Goal: Information Seeking & Learning: Find specific fact

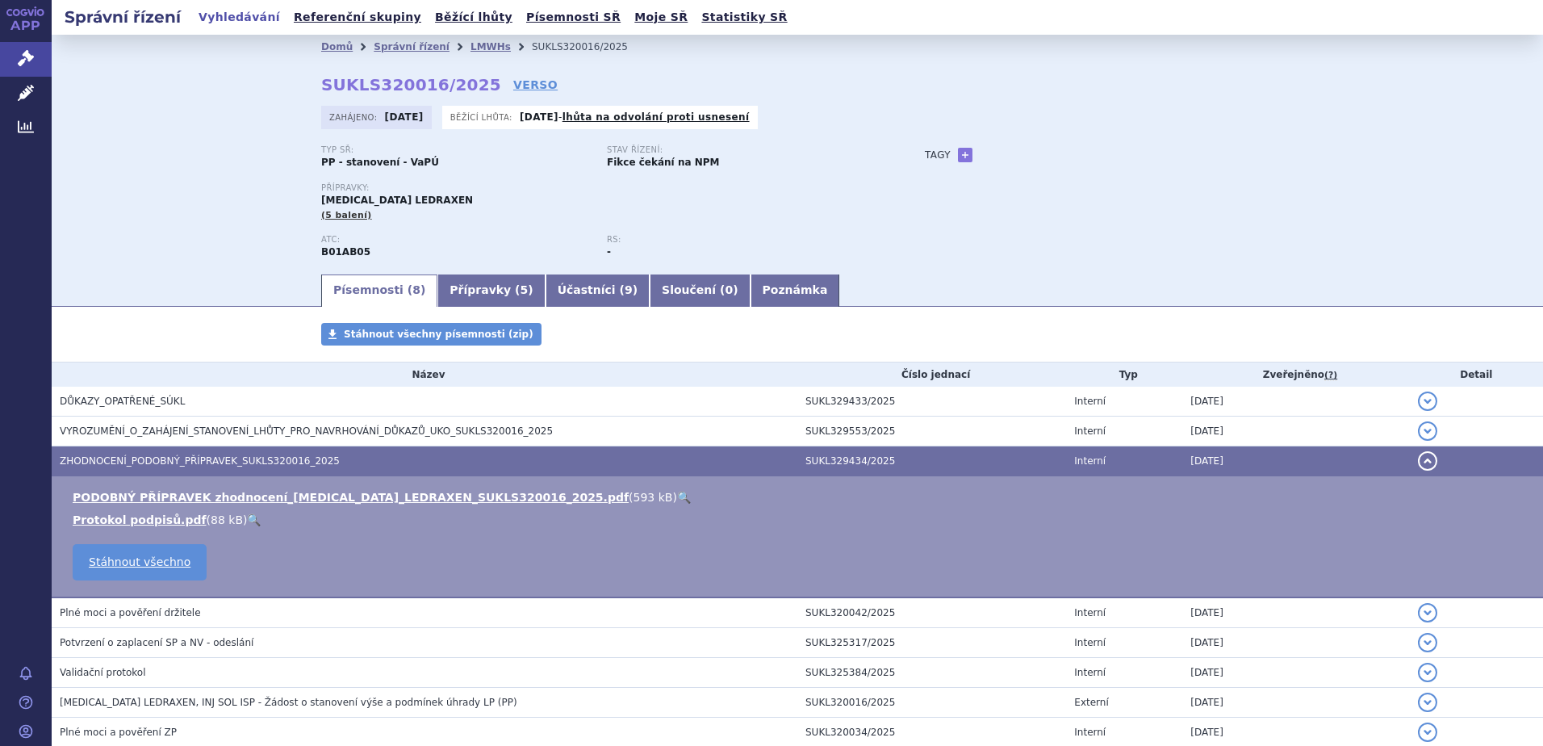
click at [36, 13] on icon at bounding box center [37, 12] width 2 height 7
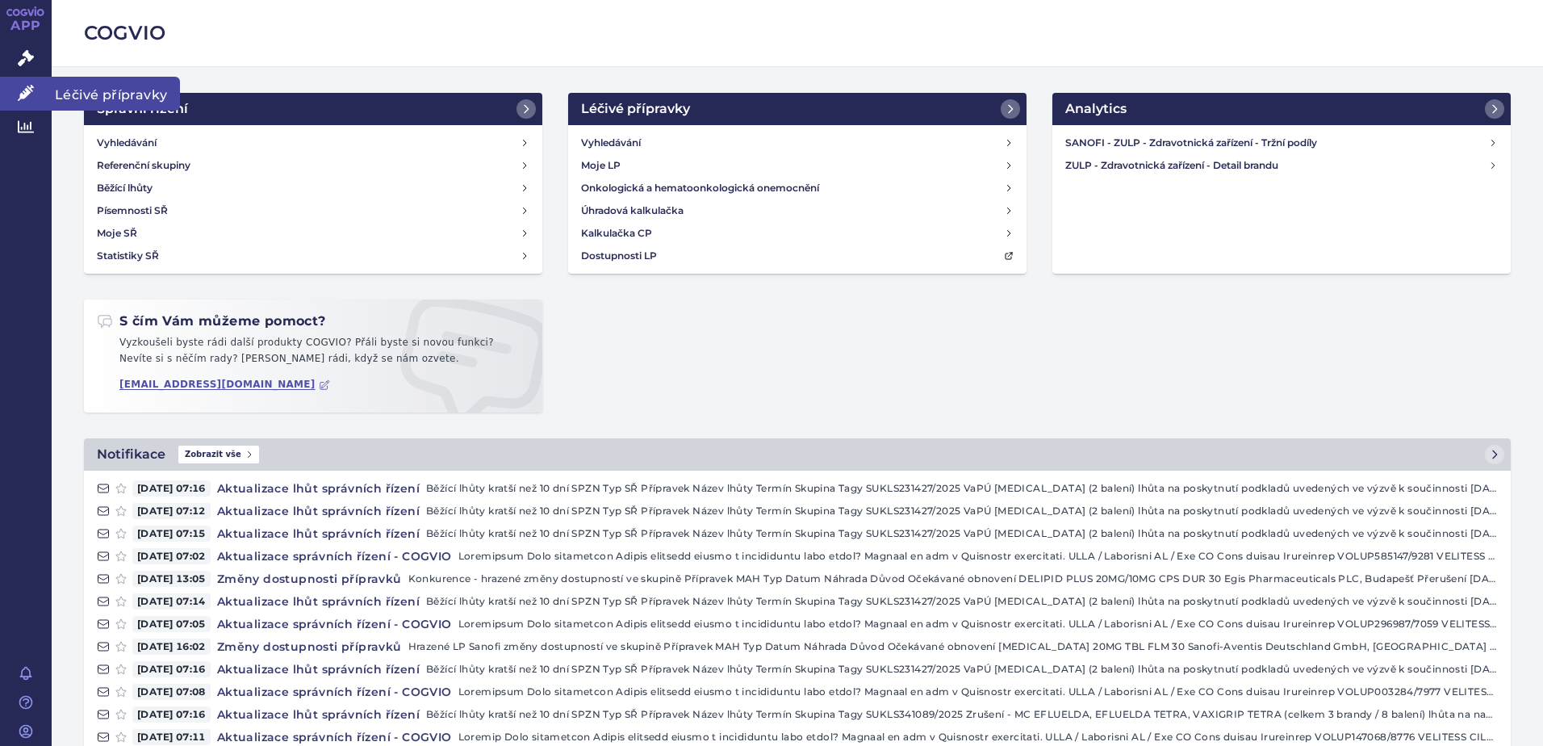
click at [146, 95] on span "Léčivé přípravky" at bounding box center [116, 94] width 128 height 34
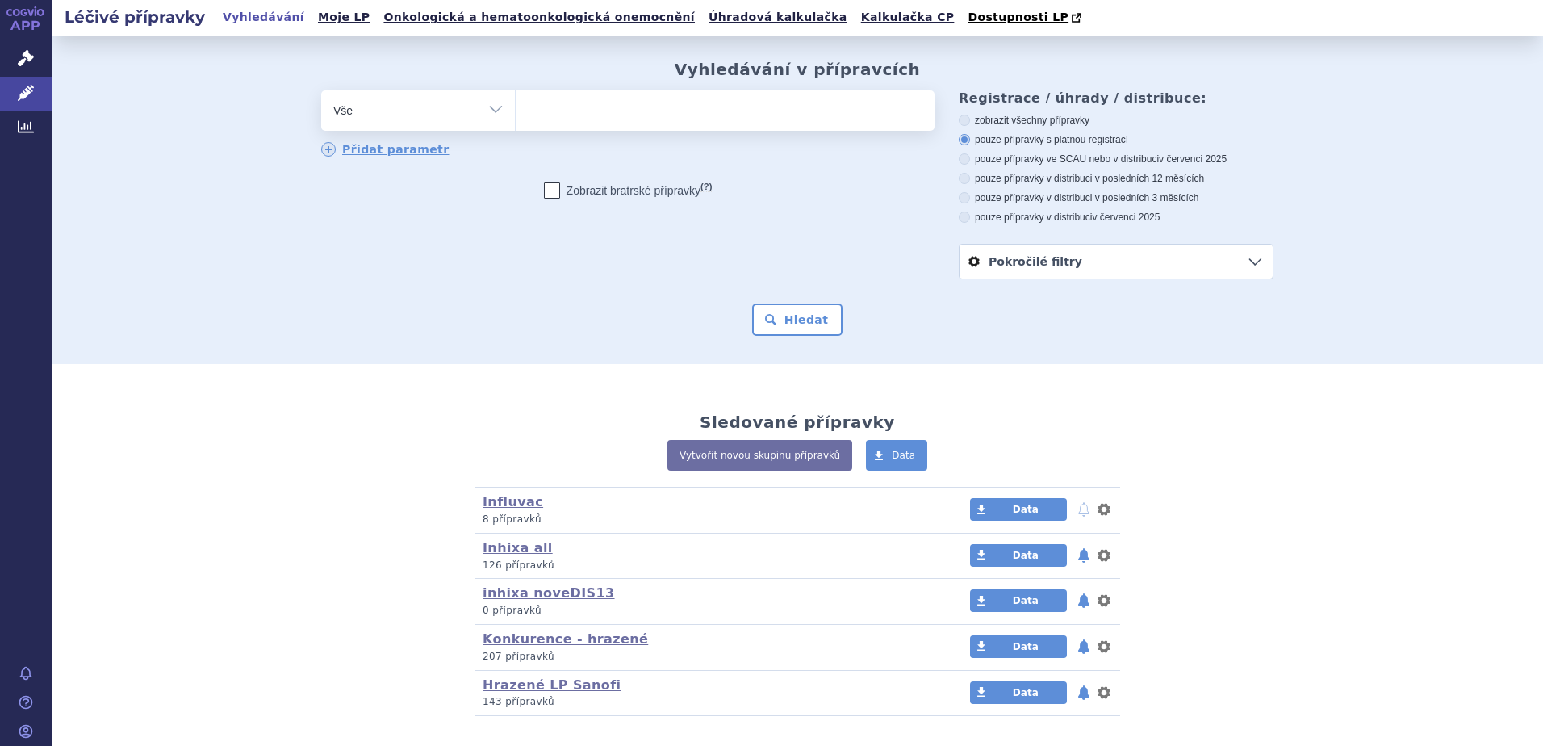
click at [346, 114] on select "Vše Přípravek/SUKL kód MAH VPOIS ATC/Aktivní látka Léková forma Síla" at bounding box center [418, 108] width 194 height 36
click at [370, 98] on select "Vše Přípravek/SUKL kód MAH VPOIS ATC/Aktivní látka Léková forma Síla" at bounding box center [418, 108] width 194 height 36
click at [370, 115] on select "Vše Přípravek/SUKL kód MAH VPOIS ATC/Aktivní látka Léková forma Síla" at bounding box center [418, 108] width 194 height 36
click at [593, 107] on ul at bounding box center [725, 107] width 419 height 34
click at [516, 107] on select at bounding box center [515, 110] width 1 height 40
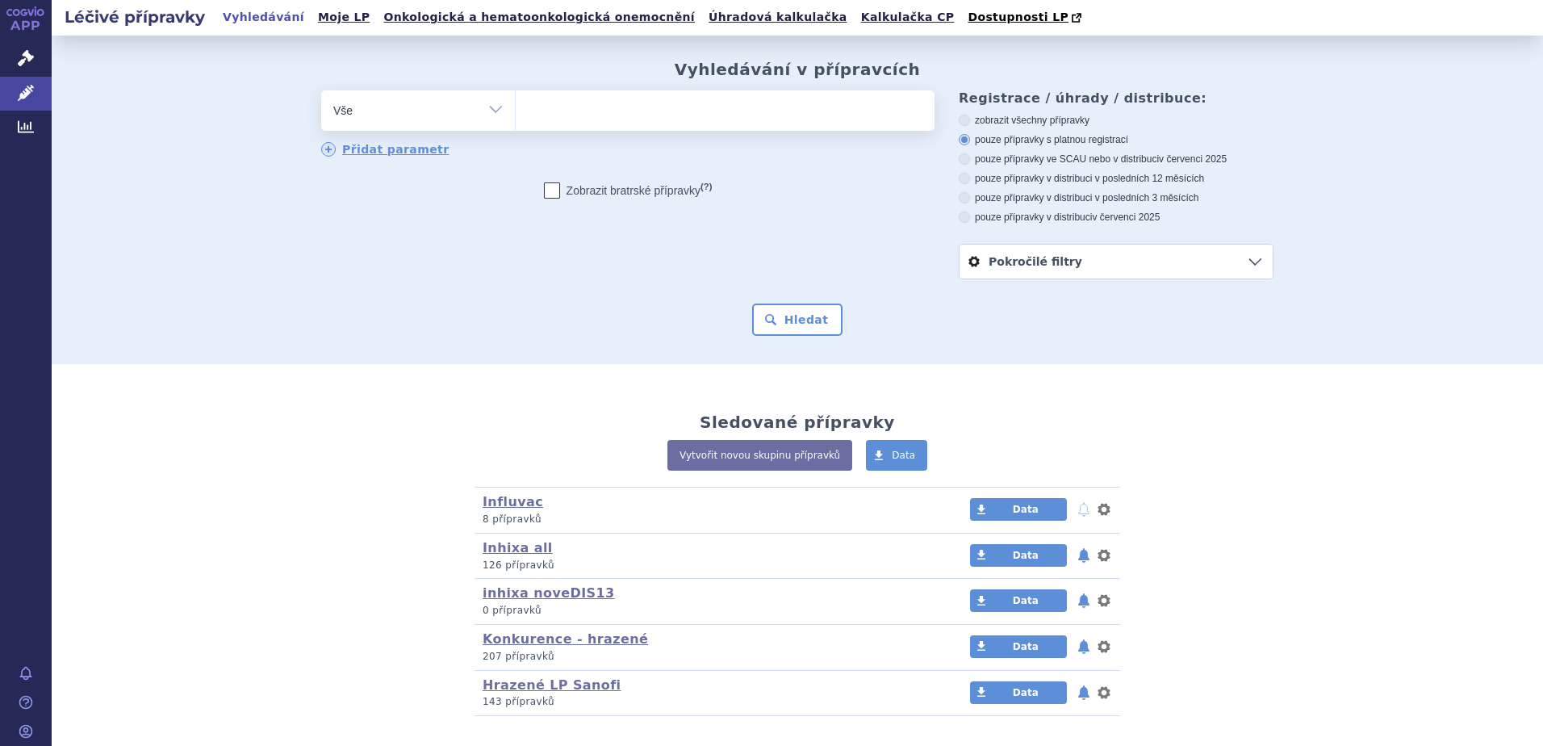
click at [438, 115] on select "Vše Přípravek/SUKL kód MAH VPOIS ATC/Aktivní látka Léková forma Síla" at bounding box center [418, 108] width 194 height 36
click at [598, 115] on ul at bounding box center [725, 107] width 419 height 34
click at [516, 115] on select at bounding box center [515, 110] width 1 height 40
click at [366, 122] on select "Vše Přípravek/SUKL kód MAH VPOIS ATC/Aktivní látka Léková forma Síla" at bounding box center [418, 108] width 194 height 36
click at [592, 117] on ul at bounding box center [725, 107] width 419 height 34
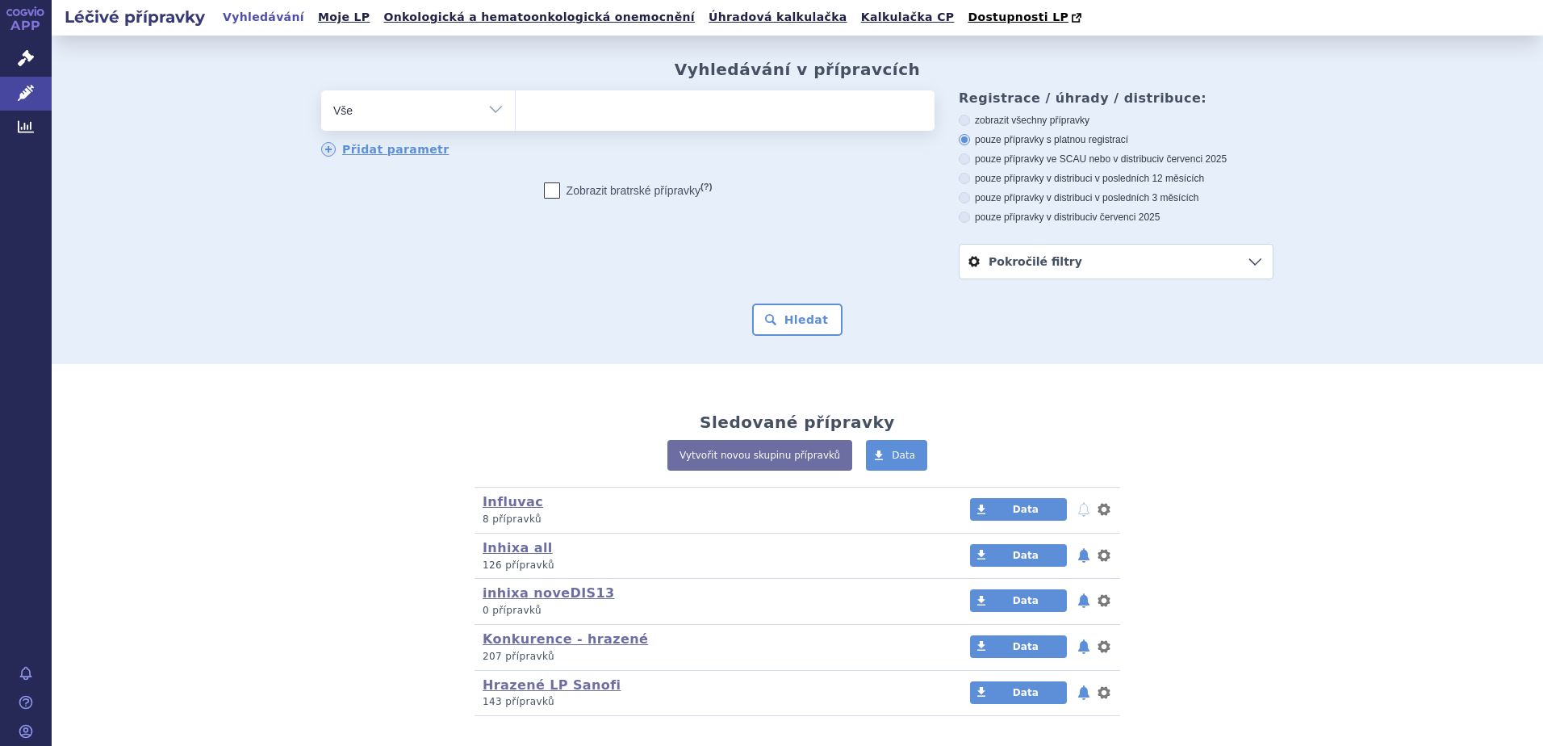
click at [516, 117] on select at bounding box center [515, 110] width 1 height 40
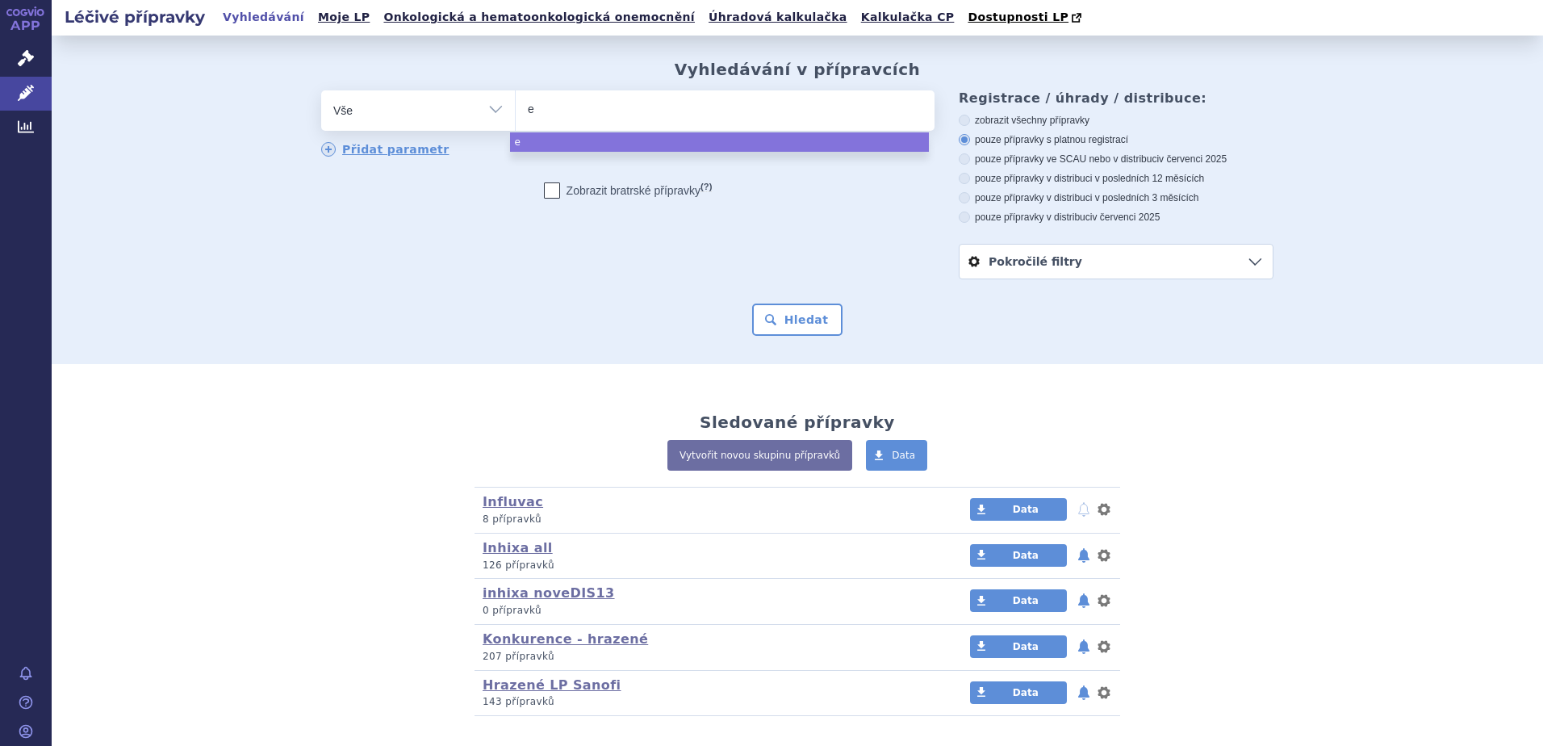
type input "ef"
type input "efl"
type input "eflu"
type input "eflue"
type input "eflueld"
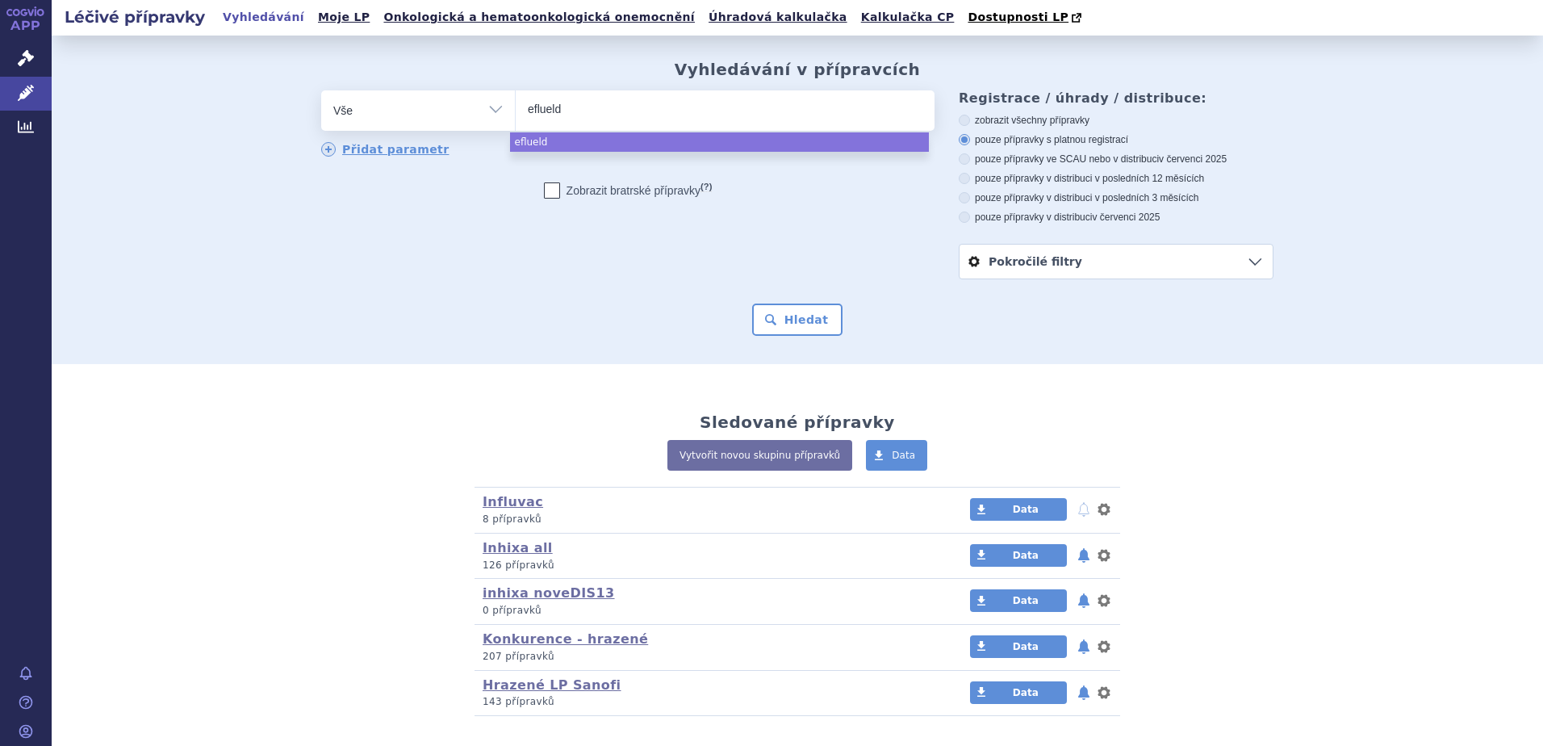
type input "efluelda"
select select "efluelda"
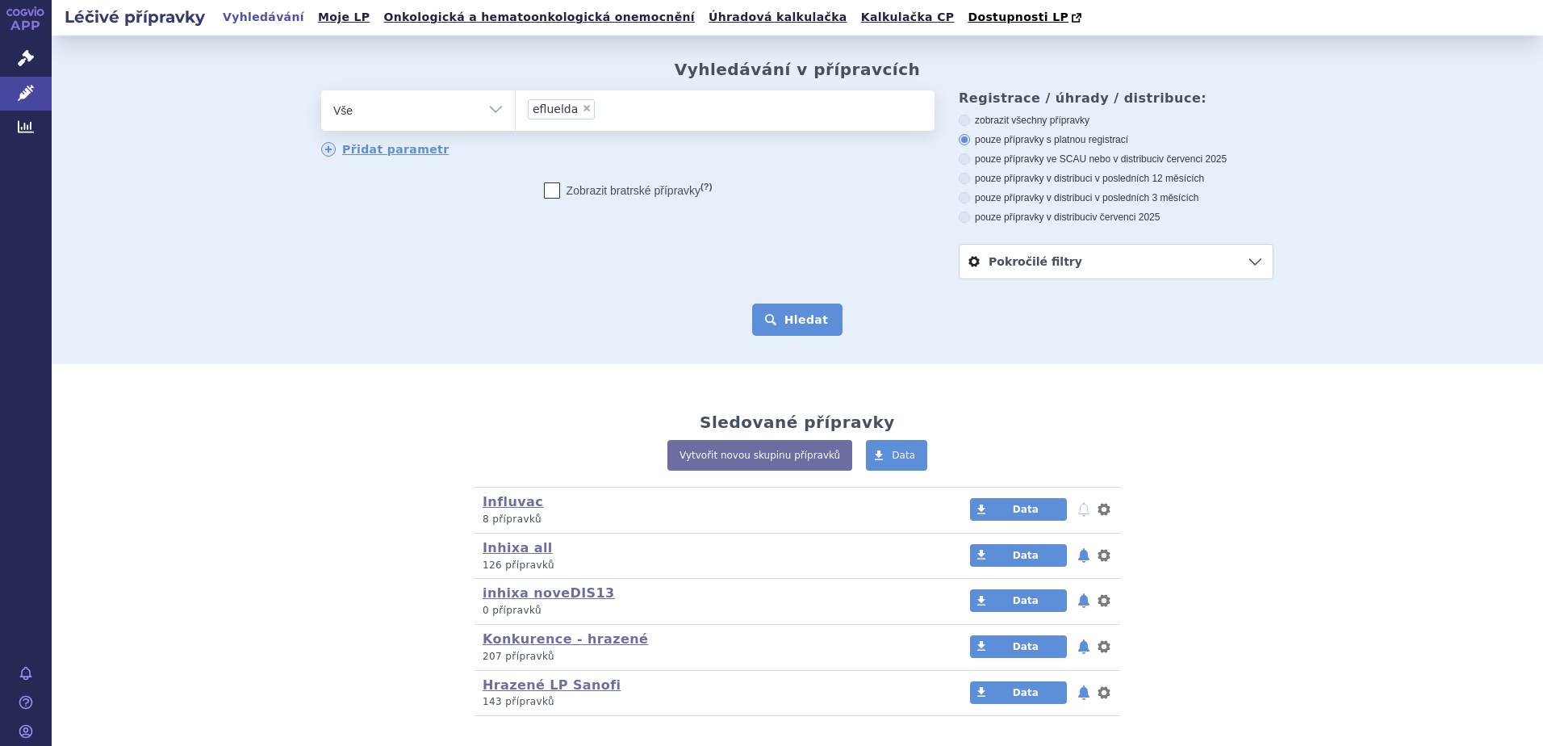
click at [783, 315] on button "Hledat" at bounding box center [797, 319] width 91 height 32
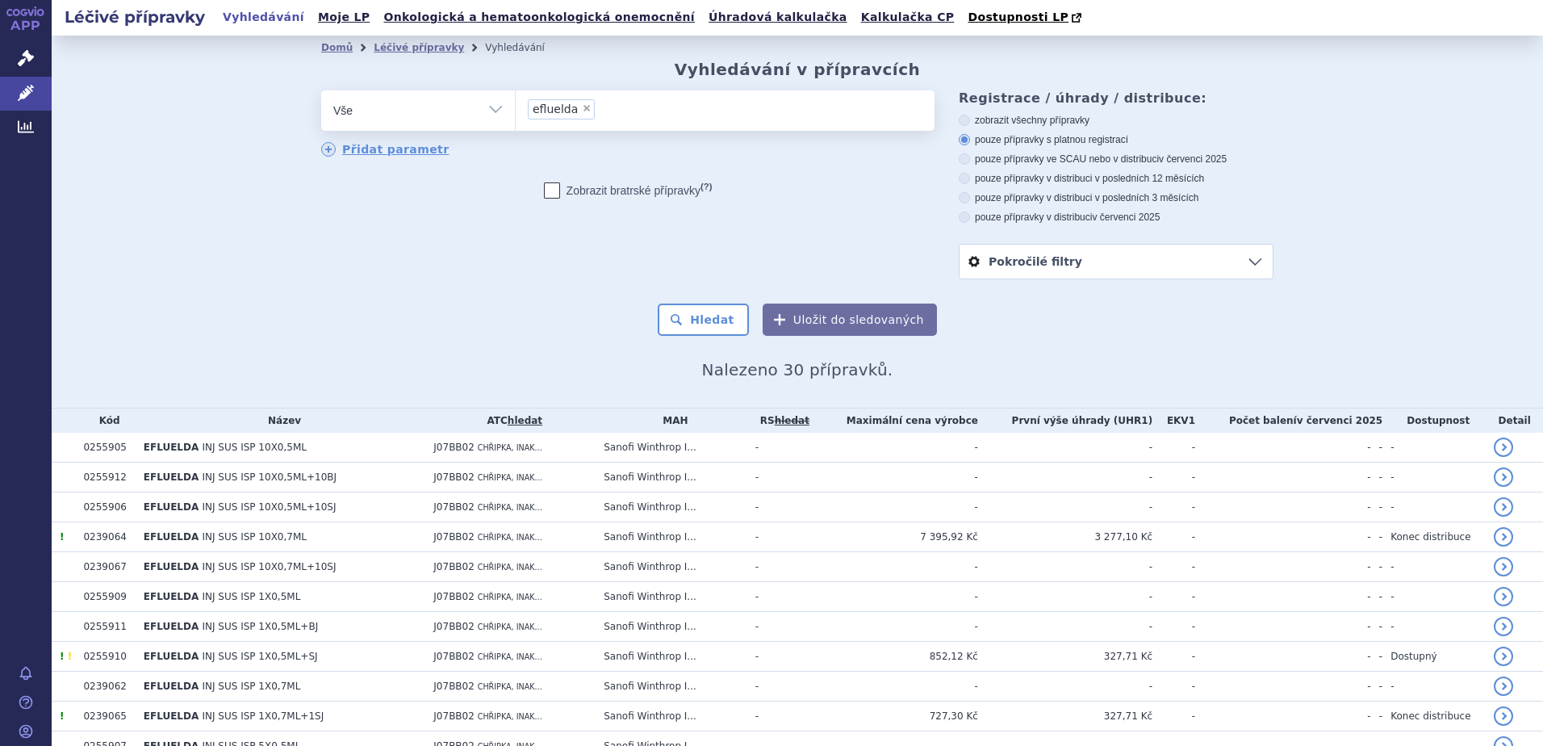
click at [582, 107] on span "×" at bounding box center [587, 108] width 10 height 10
click at [516, 107] on select "efluelda" at bounding box center [515, 110] width 1 height 40
select select
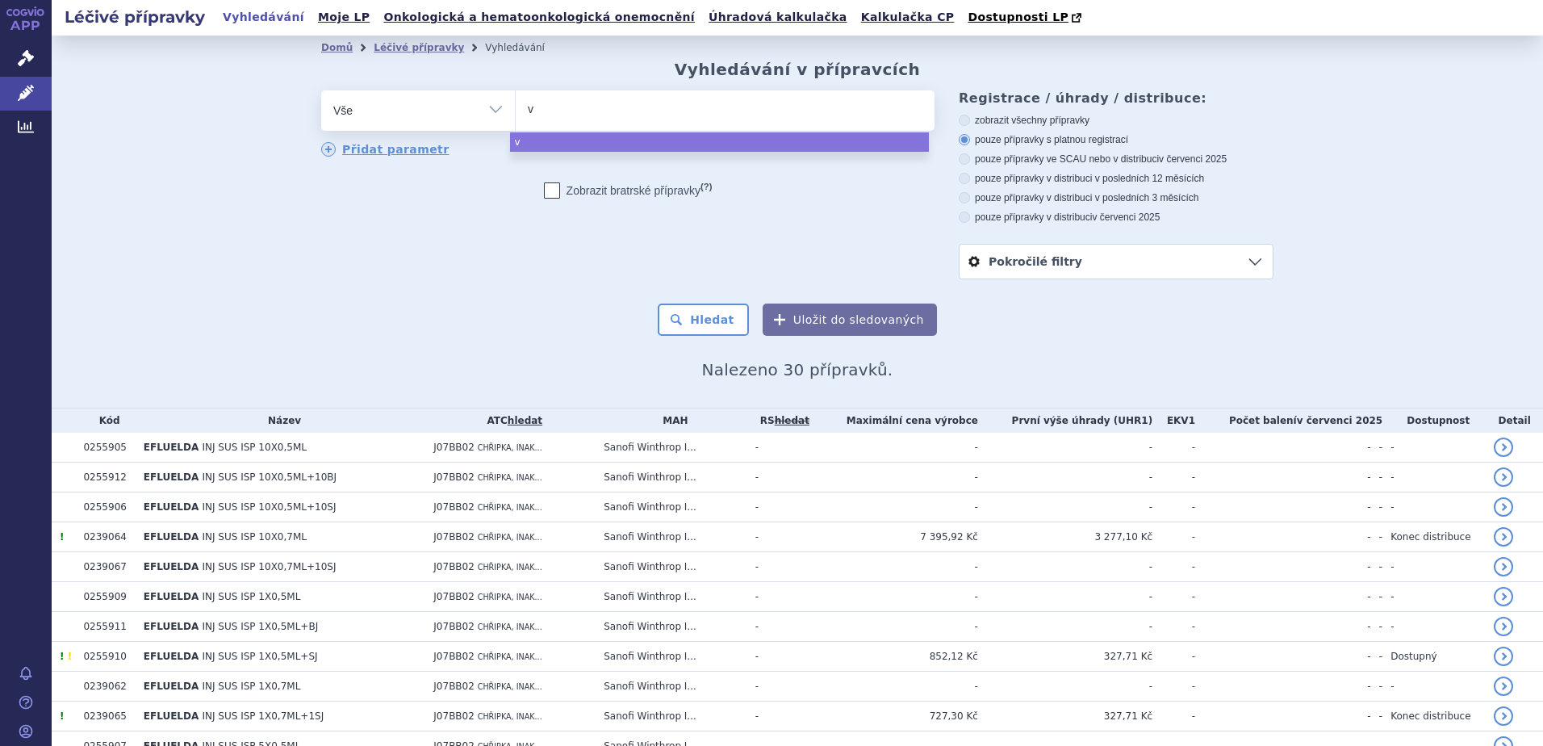
type input "va"
type input "vax"
type input "vaxi"
type input "vaxig"
type input "vaxigri"
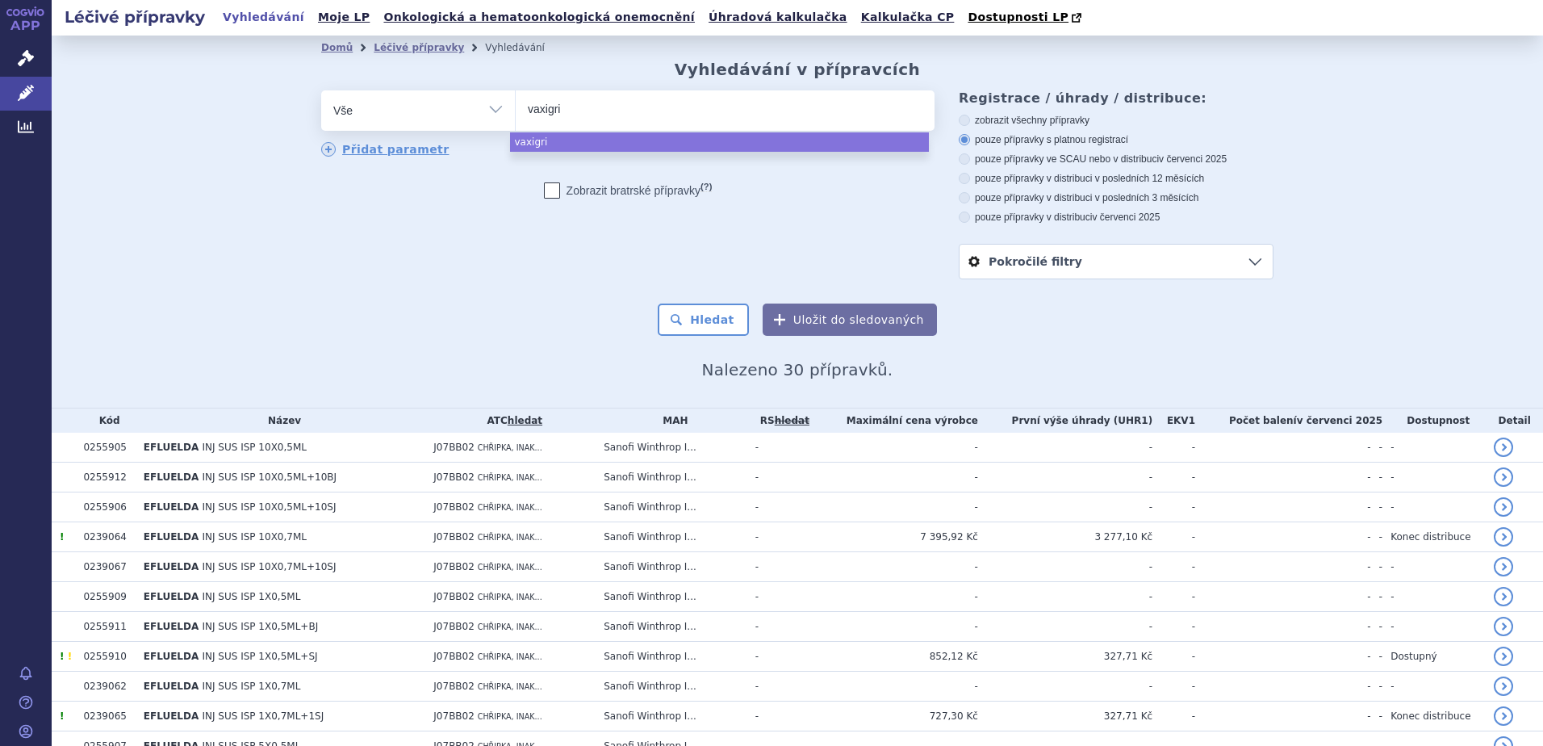
type input "vaxigrip"
select select "vaxigrip"
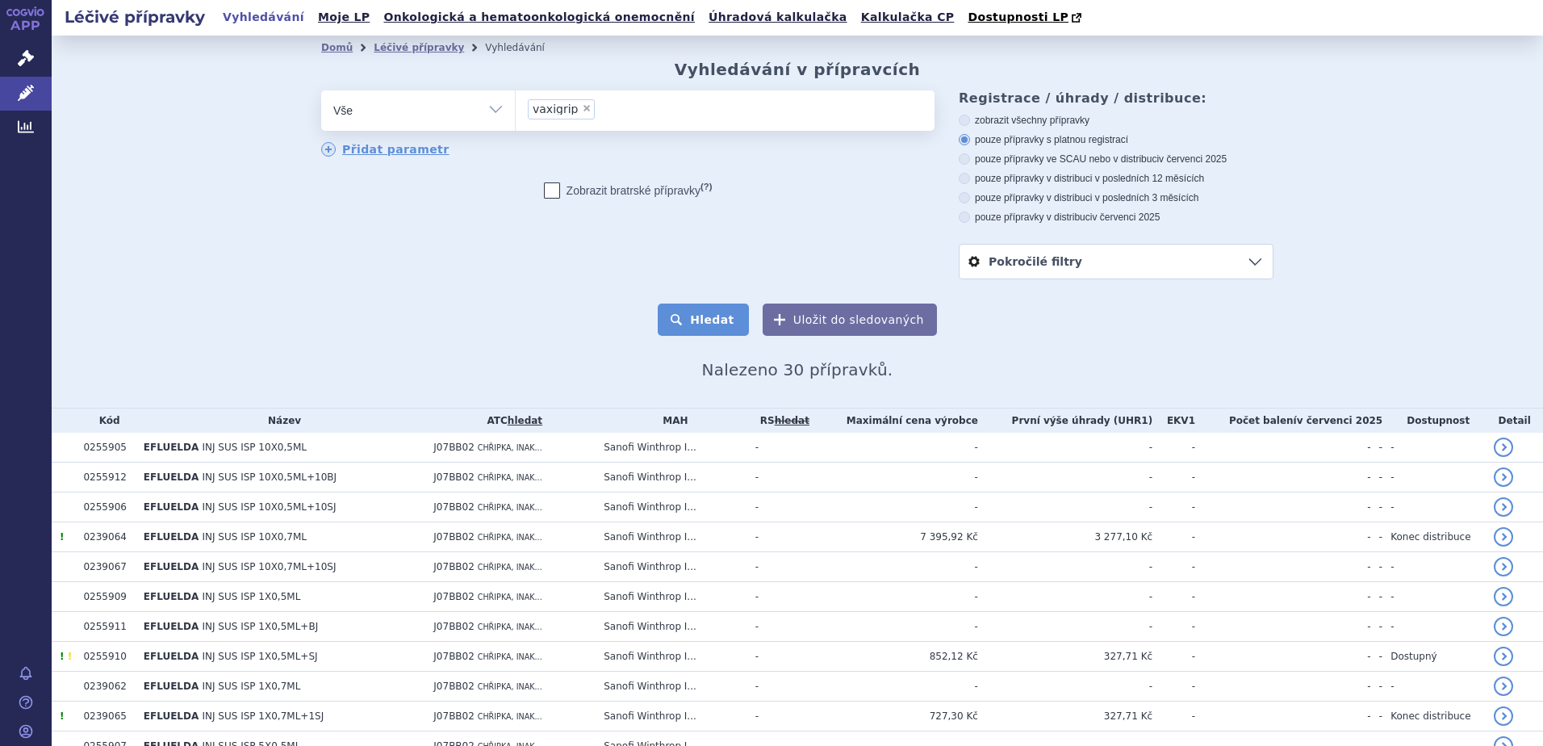
click at [693, 317] on button "Hledat" at bounding box center [703, 319] width 91 height 32
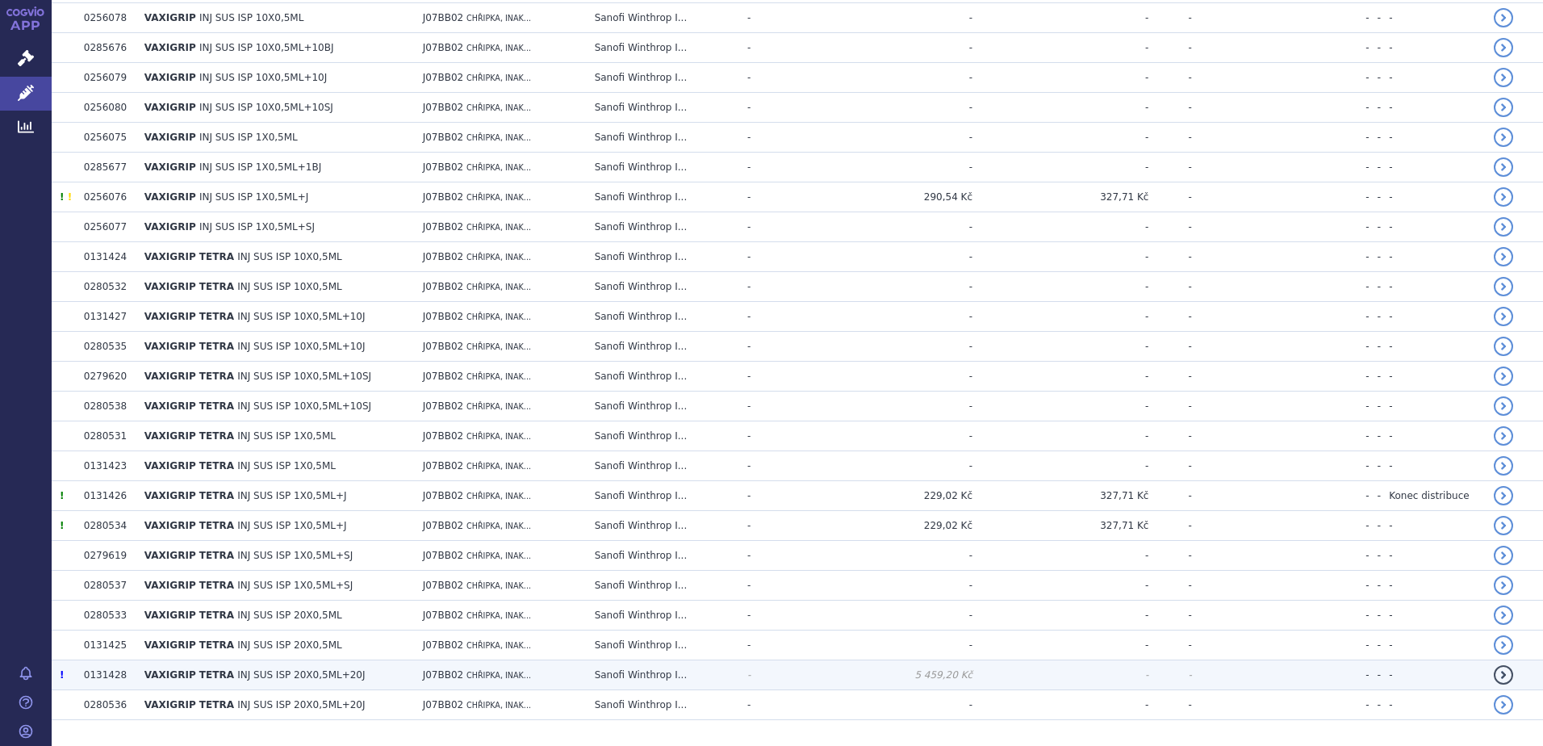
scroll to position [484, 0]
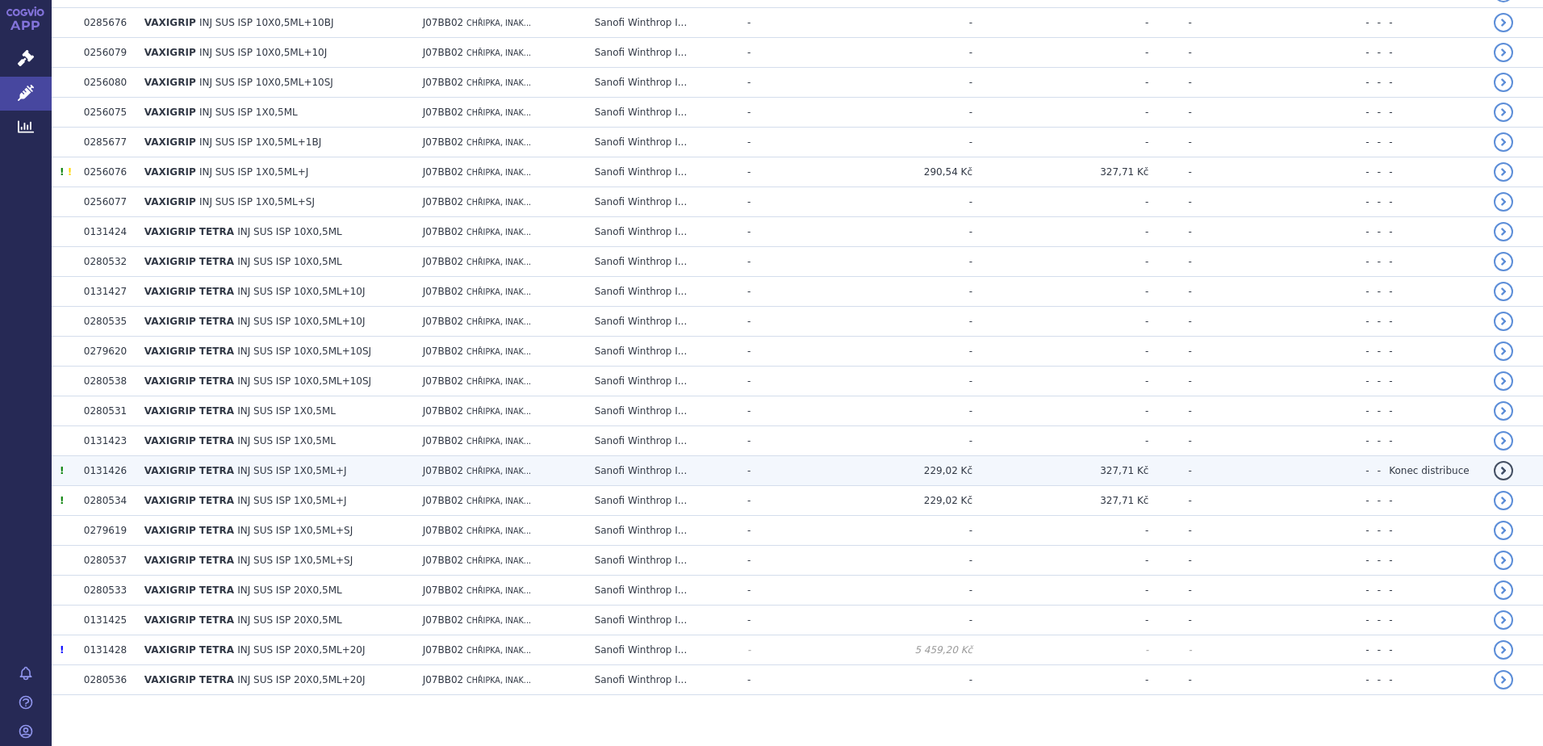
click at [1017, 473] on td "327,71 Kč" at bounding box center [1060, 471] width 176 height 30
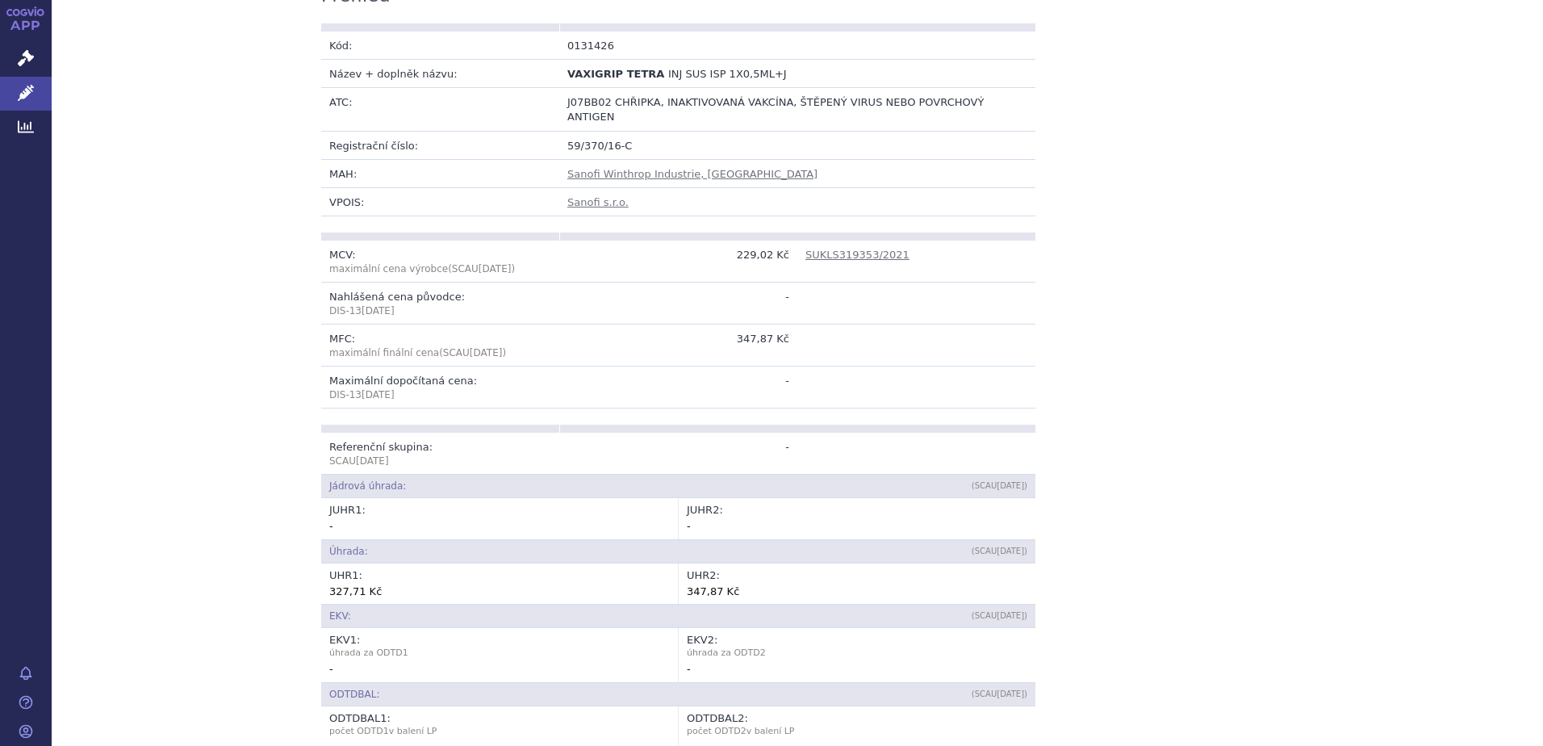
scroll to position [323, 0]
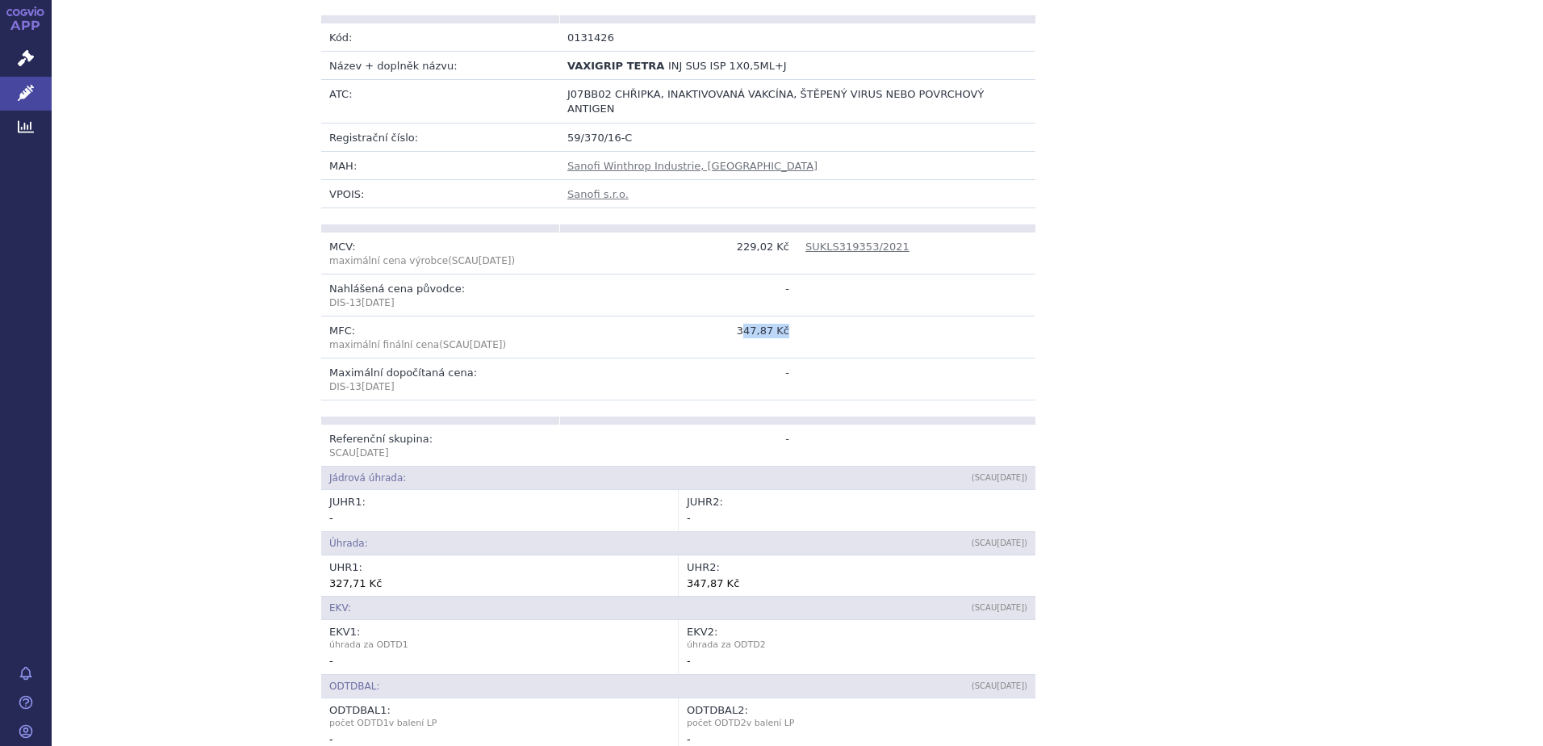
drag, startPoint x: 743, startPoint y: 314, endPoint x: 791, endPoint y: 318, distance: 47.8
click at [791, 318] on tr "MFC: maximální finální cena (SCAU [DATE] ) 347,87 Kč" at bounding box center [678, 337] width 714 height 42
drag, startPoint x: 791, startPoint y: 318, endPoint x: 822, endPoint y: 343, distance: 40.2
click at [822, 343] on td at bounding box center [916, 337] width 238 height 42
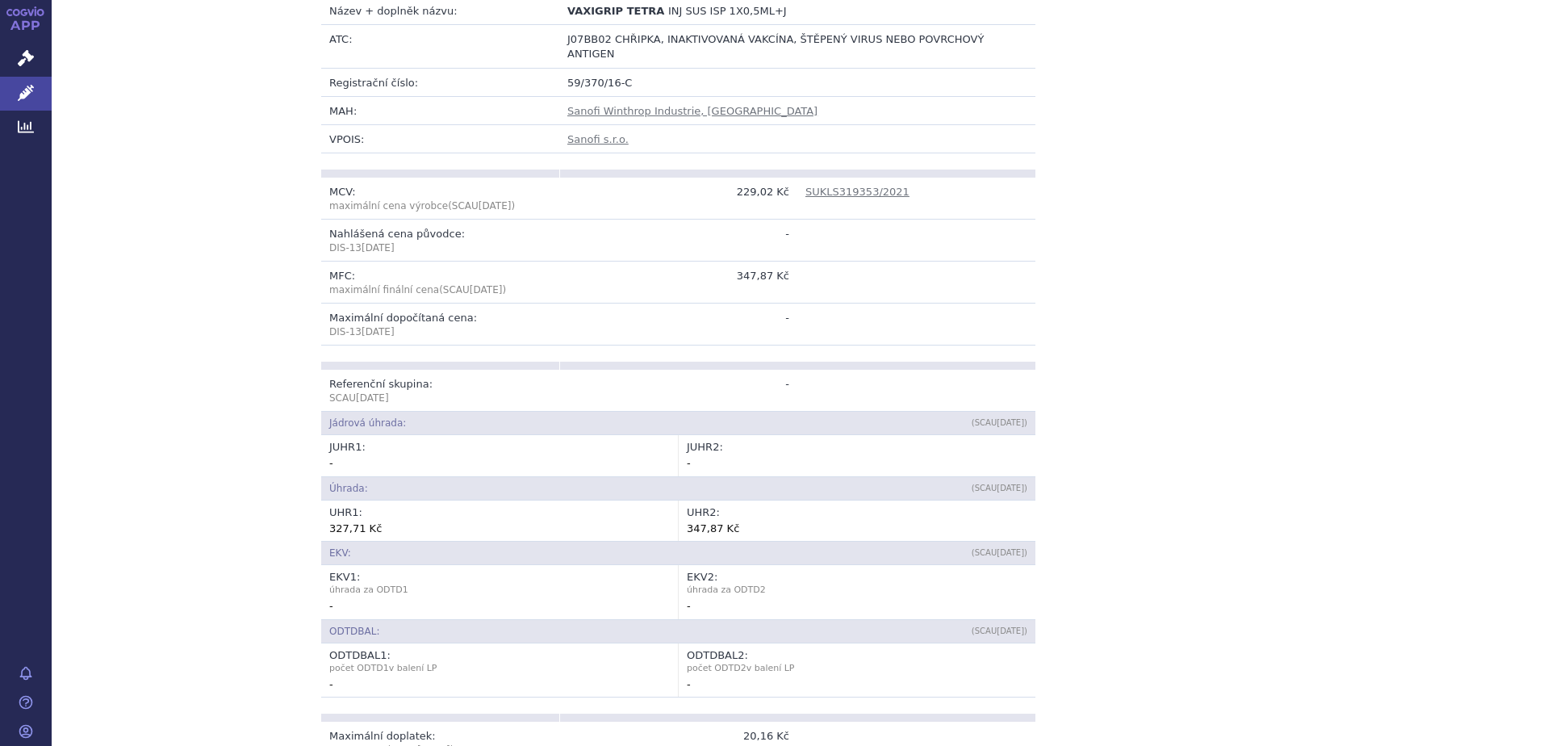
scroll to position [403, 0]
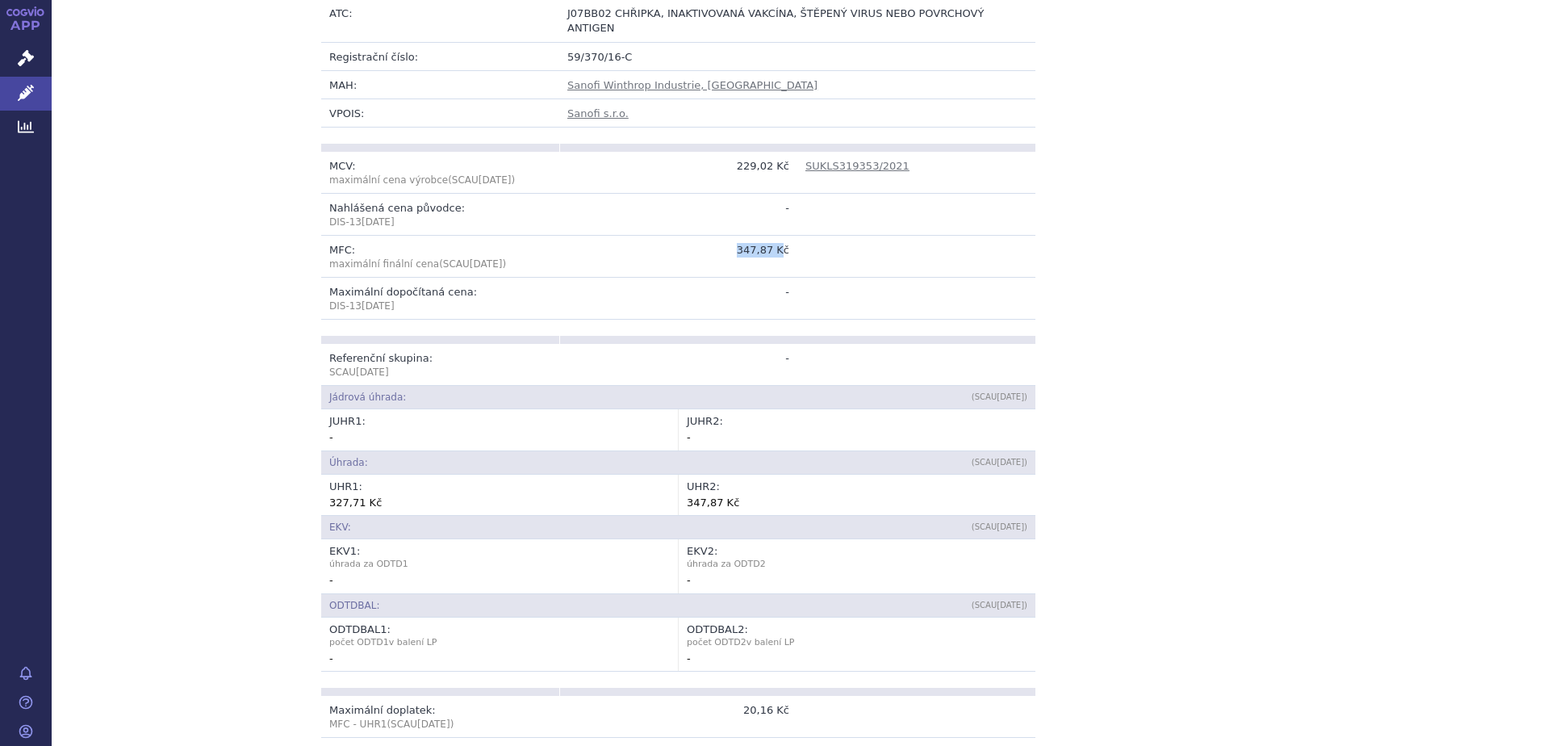
drag, startPoint x: 740, startPoint y: 242, endPoint x: 780, endPoint y: 240, distance: 39.6
click at [780, 240] on td "347,87 Kč" at bounding box center [678, 257] width 238 height 42
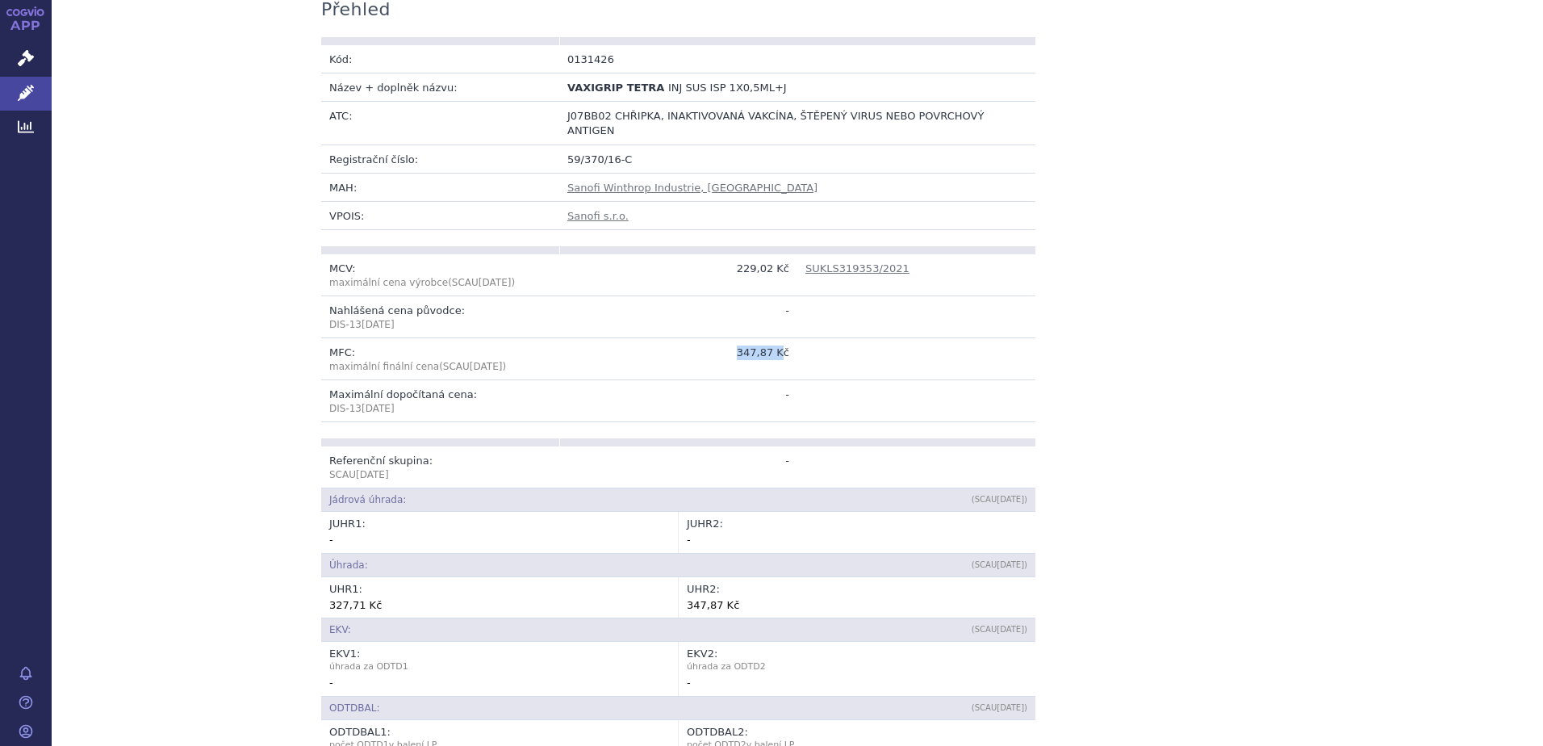
scroll to position [161, 0]
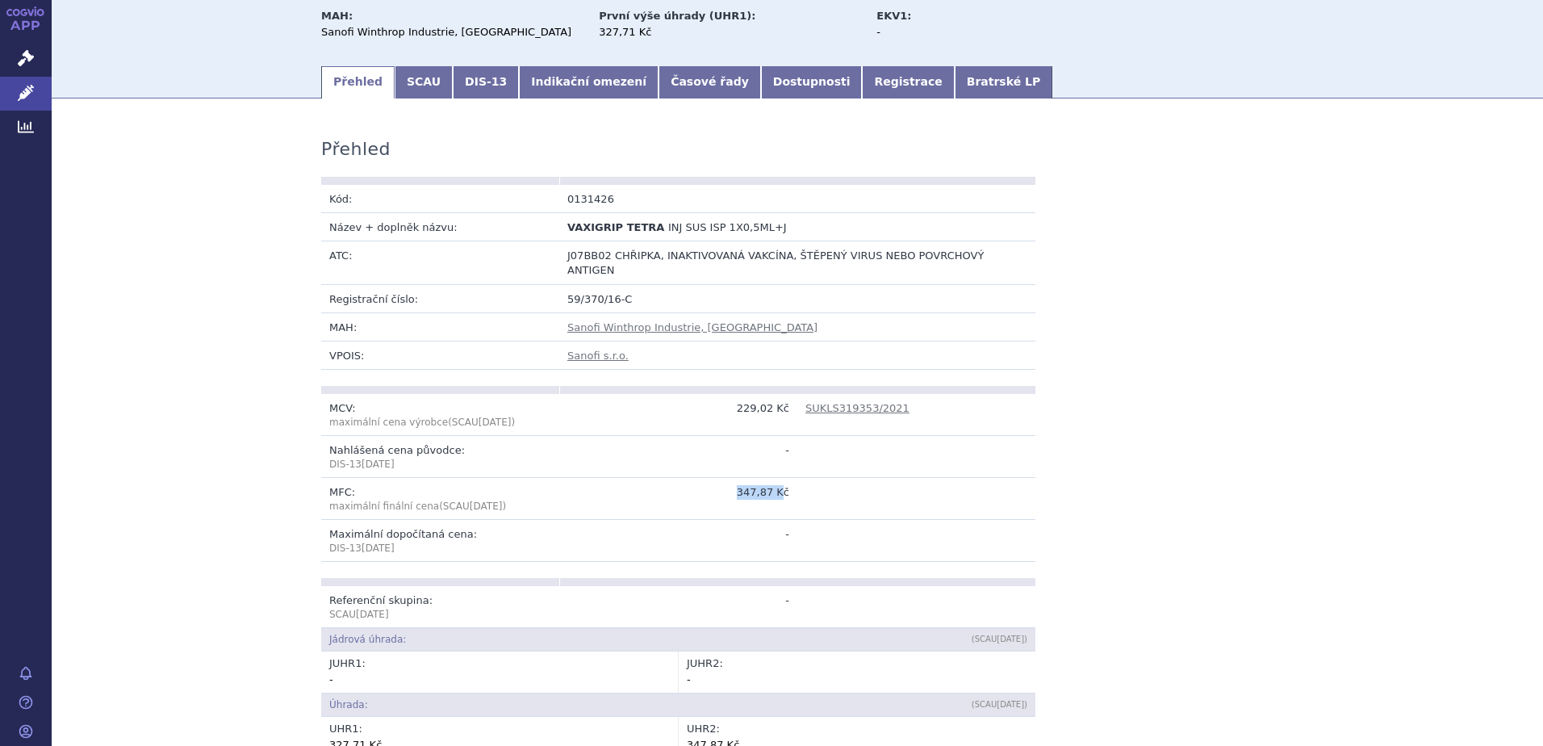
click at [775, 480] on td "347,87 Kč" at bounding box center [678, 499] width 238 height 42
drag, startPoint x: 738, startPoint y: 391, endPoint x: 790, endPoint y: 400, distance: 53.2
click at [790, 400] on td "229,02 Kč" at bounding box center [678, 415] width 238 height 42
click at [862, 504] on td at bounding box center [916, 499] width 238 height 42
drag, startPoint x: 635, startPoint y: 90, endPoint x: 645, endPoint y: 93, distance: 10.2
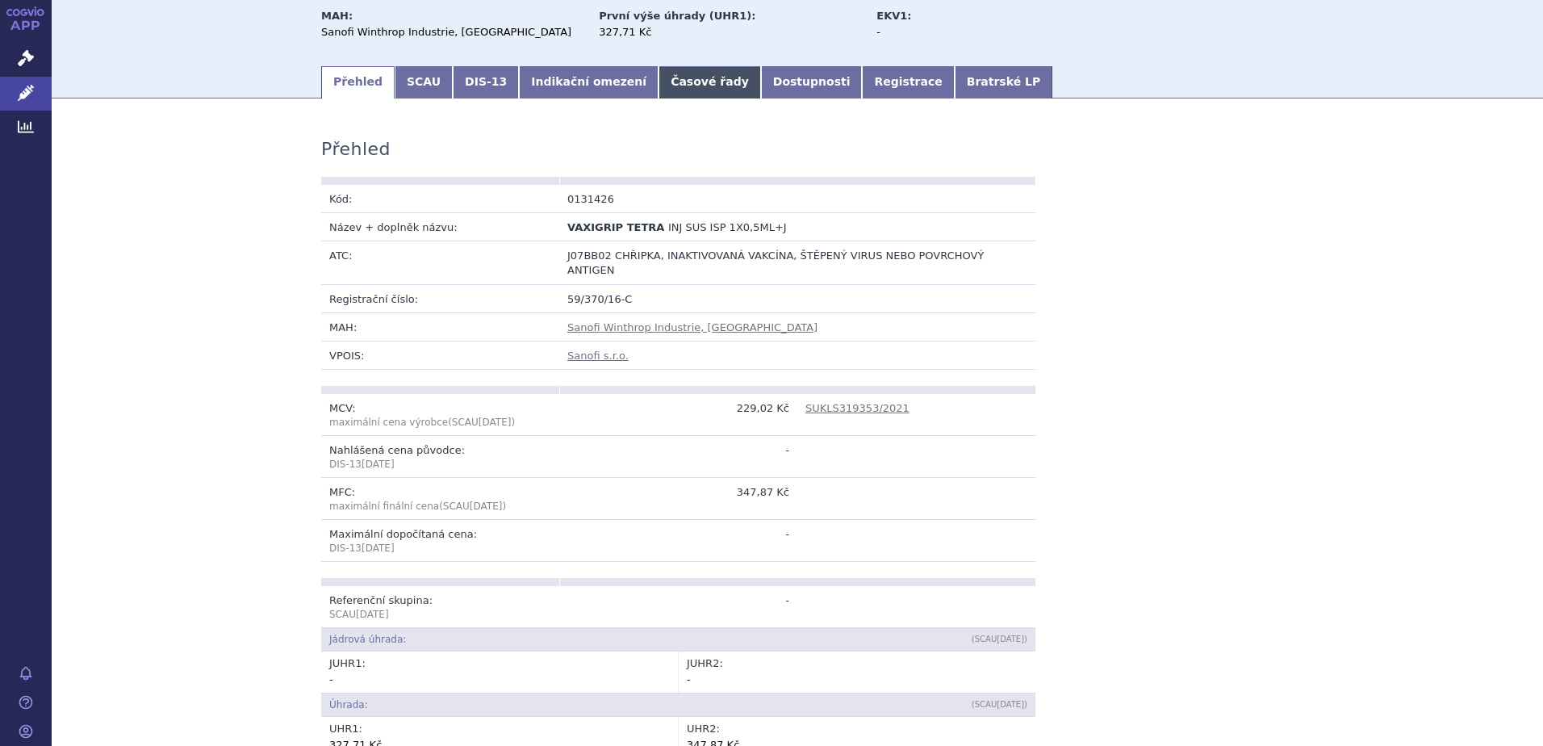
click at [658, 89] on link "Časové řady" at bounding box center [709, 82] width 102 height 32
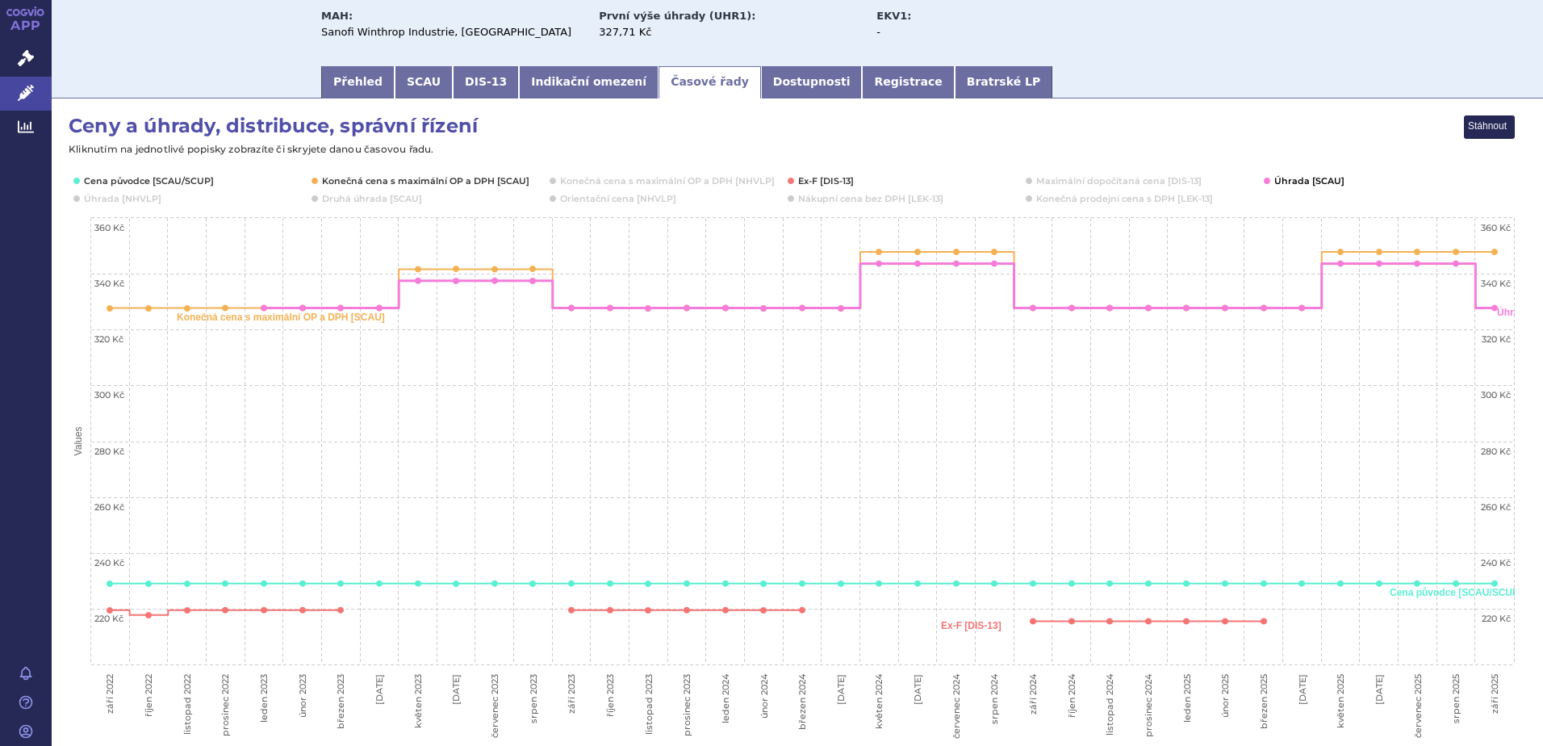
click at [1293, 182] on button "Show Úhrada [SCAU]" at bounding box center [1307, 180] width 67 height 13
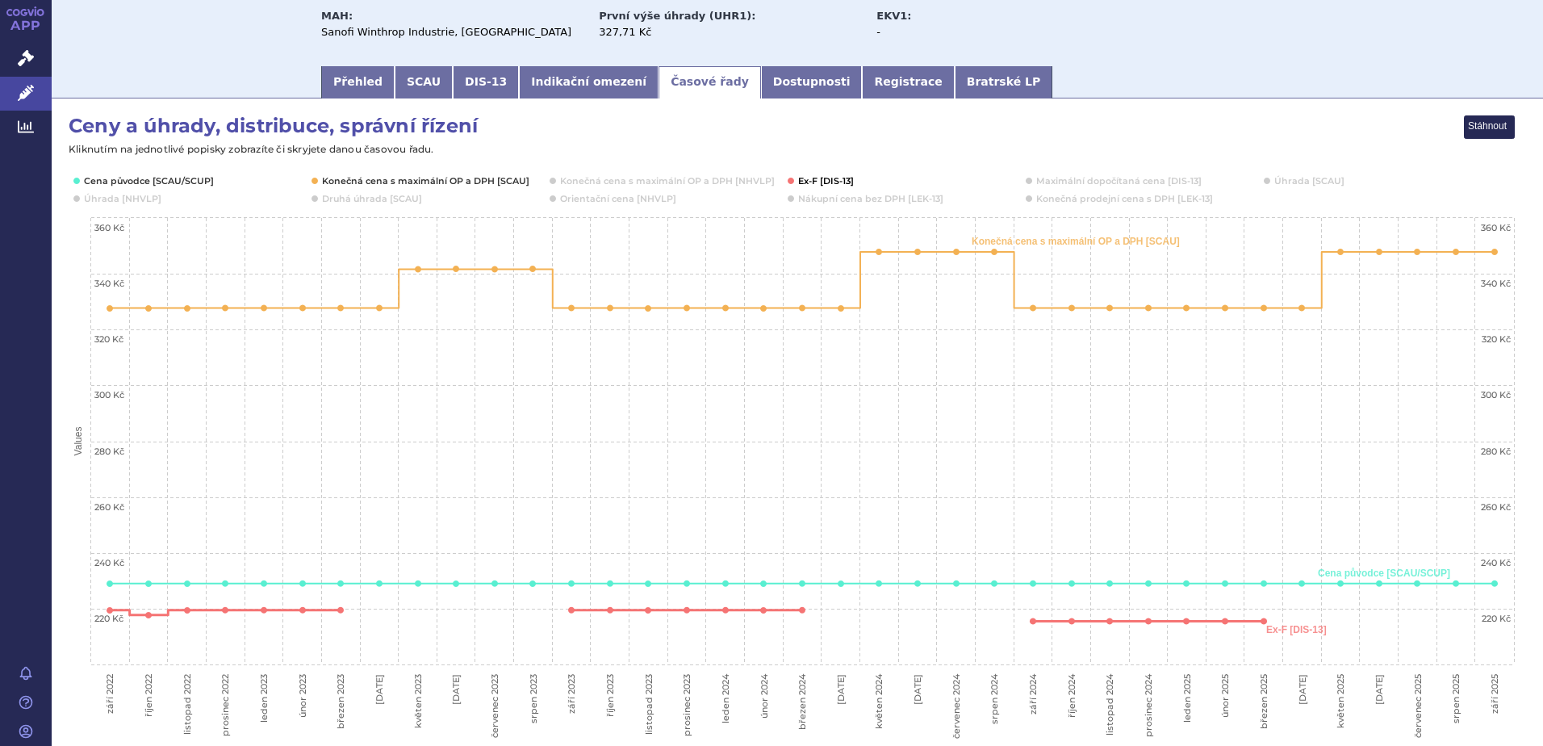
click at [826, 182] on button "Show Ex-F [DIS-13]" at bounding box center [826, 180] width 56 height 13
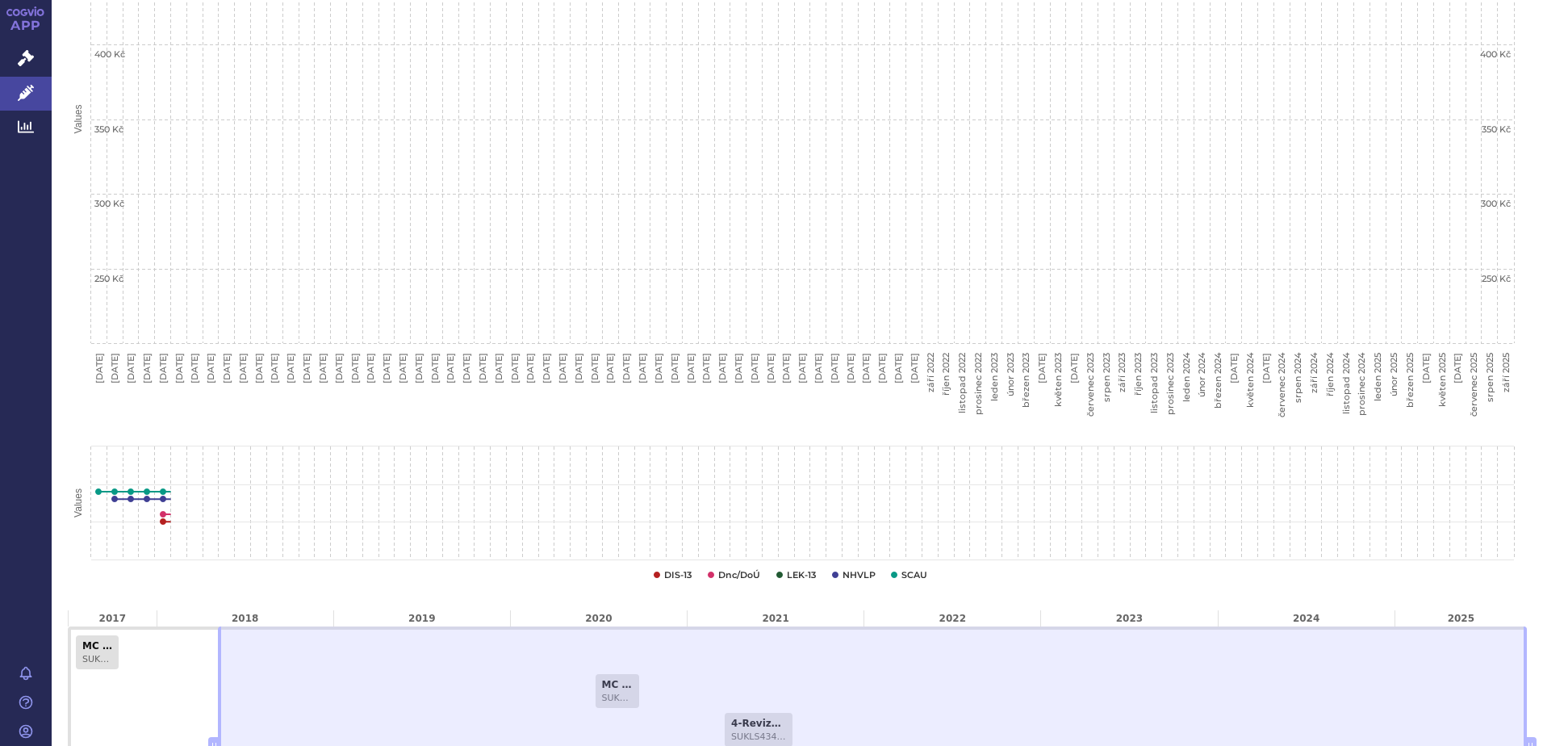
scroll to position [500, 0]
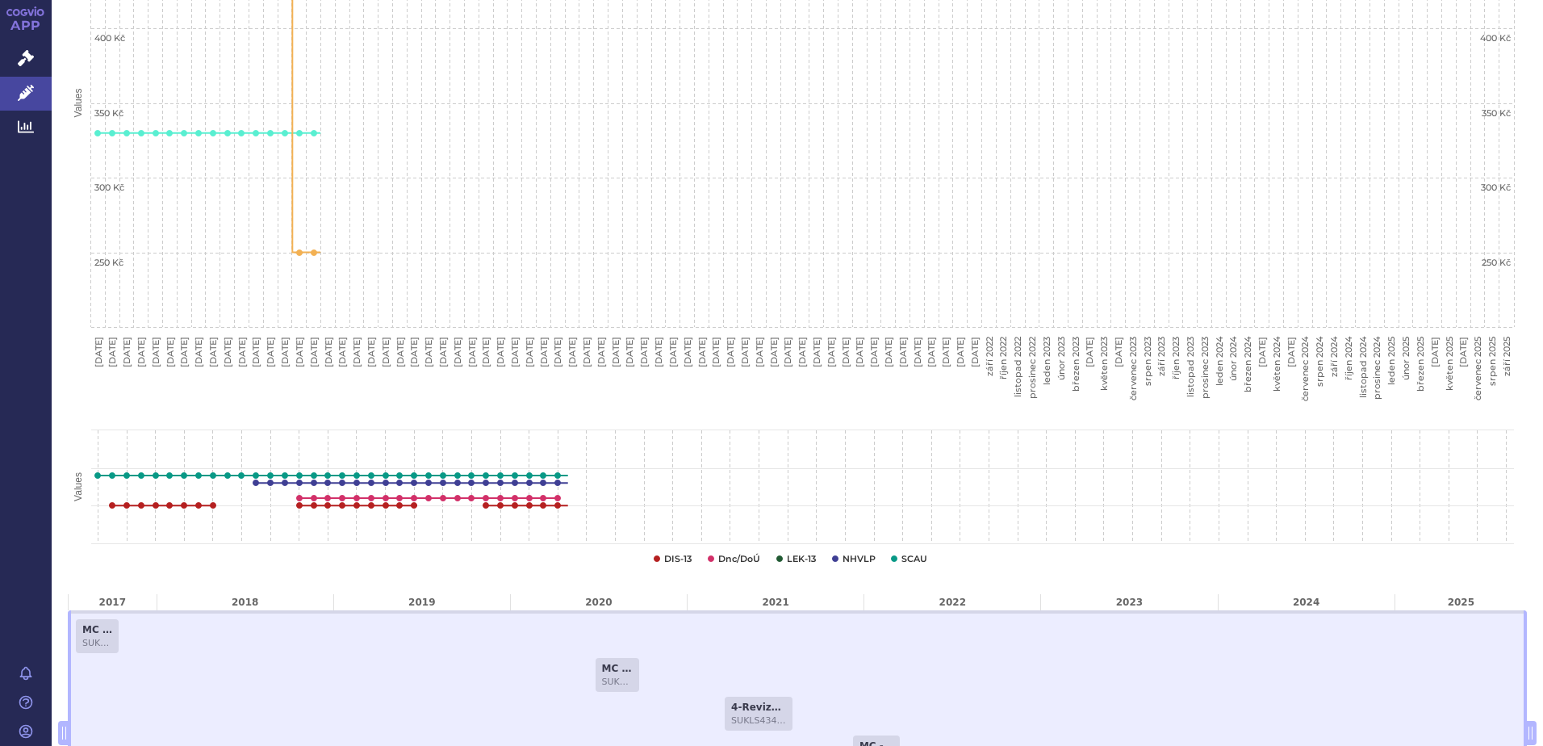
drag, startPoint x: 992, startPoint y: 742, endPoint x: -45, endPoint y: 750, distance: 1037.0
click at [0, 745] on html "APP Správní řízení Léčivé přípravky Analytics Notifikace [GEOGRAPHIC_DATA] [PER…" at bounding box center [771, 373] width 1543 height 746
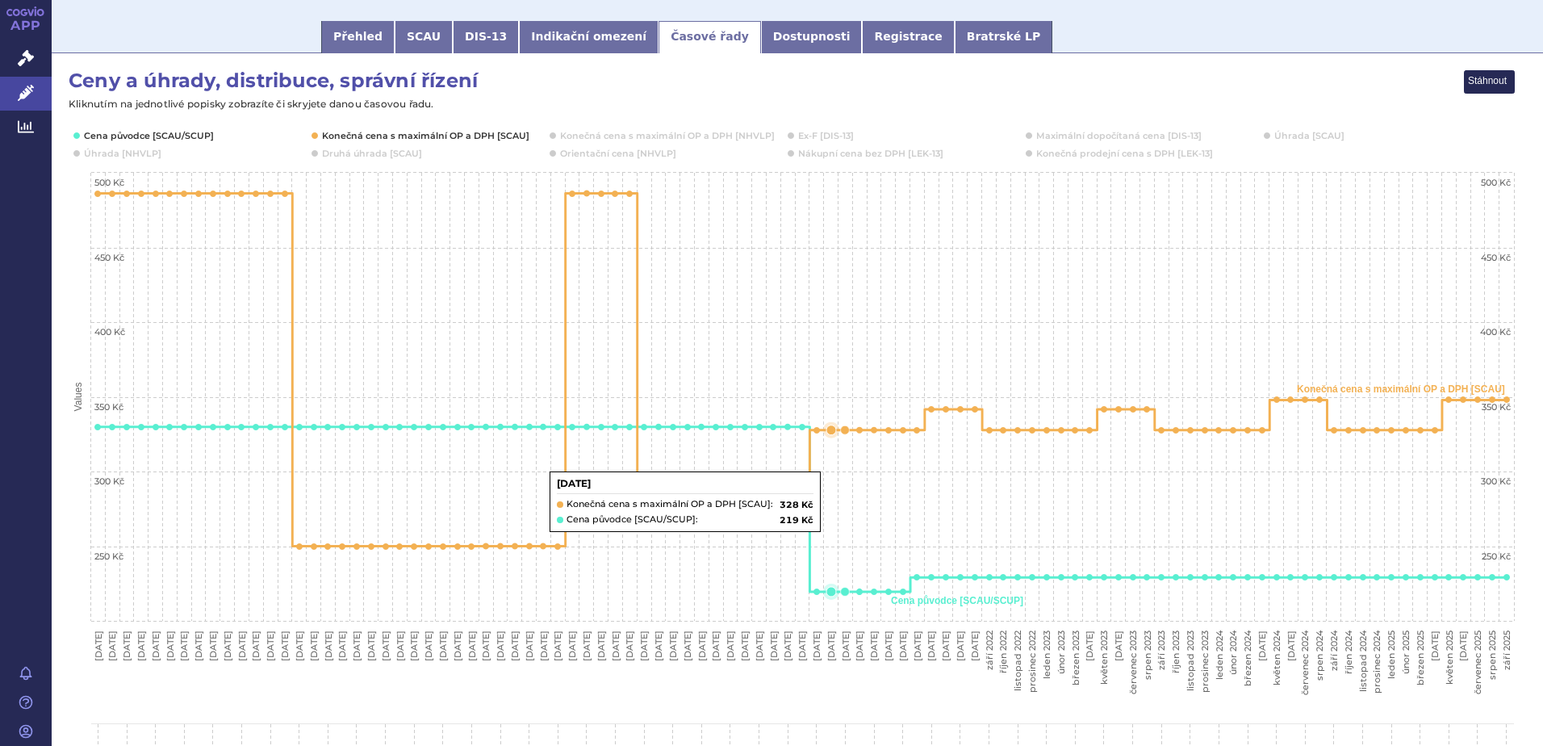
scroll to position [339, 0]
